Goal: Task Accomplishment & Management: Manage account settings

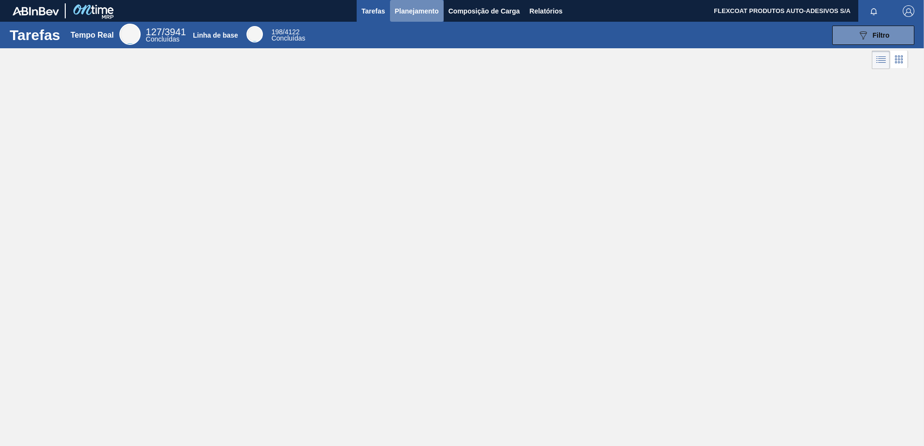
click at [401, 9] on span "Planejamento" at bounding box center [417, 11] width 44 height 12
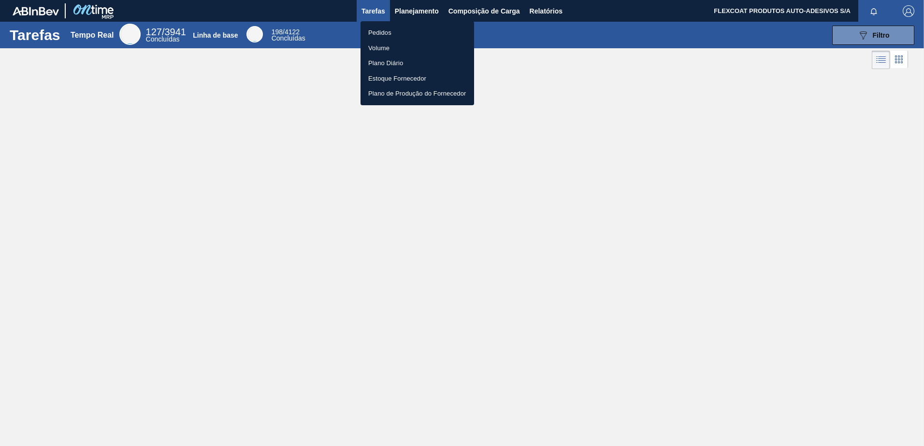
click at [379, 31] on li "Pedidos" at bounding box center [417, 32] width 114 height 15
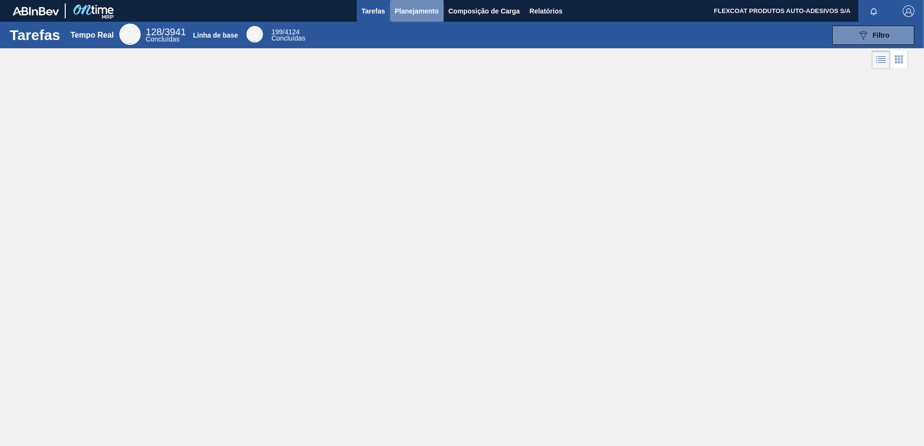
click at [402, 13] on span "Planejamento" at bounding box center [417, 11] width 44 height 12
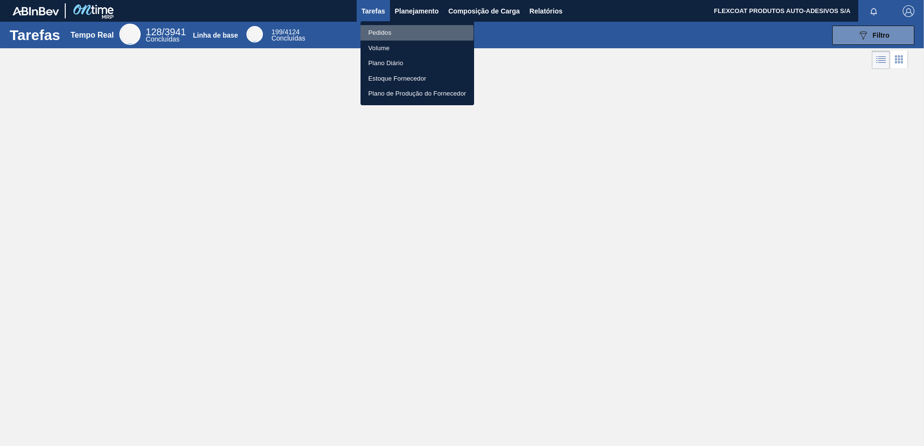
click at [373, 33] on li "Pedidos" at bounding box center [417, 32] width 114 height 15
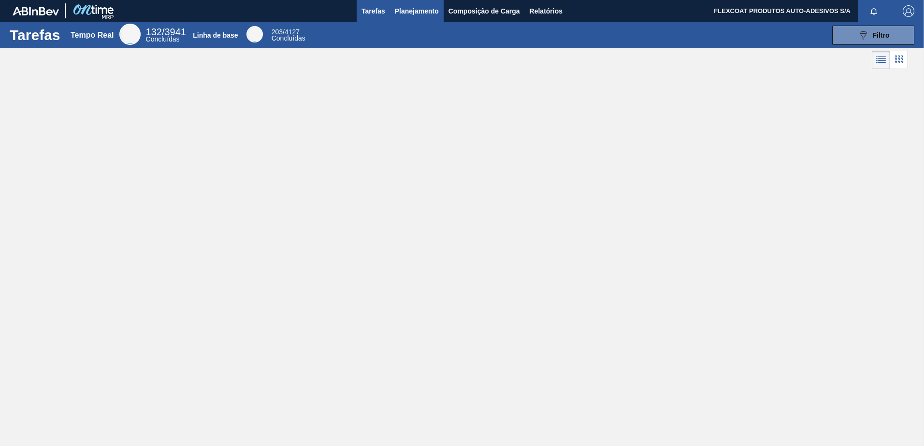
click at [410, 12] on span "Planejamento" at bounding box center [417, 11] width 44 height 12
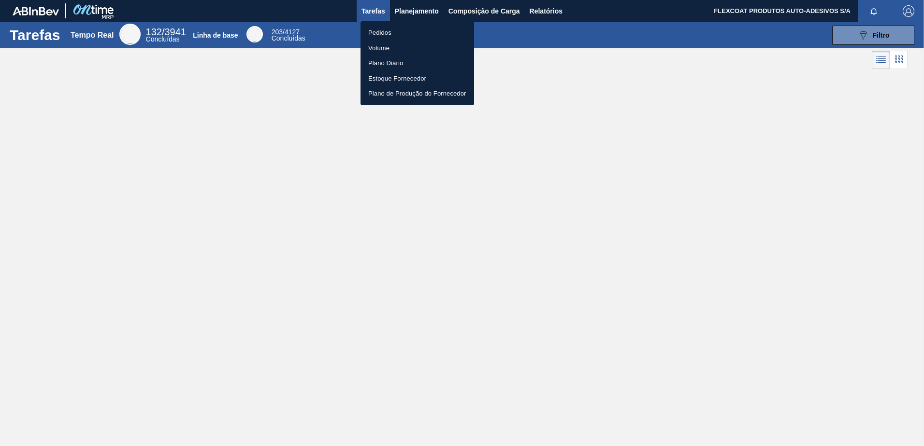
click at [373, 31] on li "Pedidos" at bounding box center [417, 32] width 114 height 15
